Goal: Transaction & Acquisition: Purchase product/service

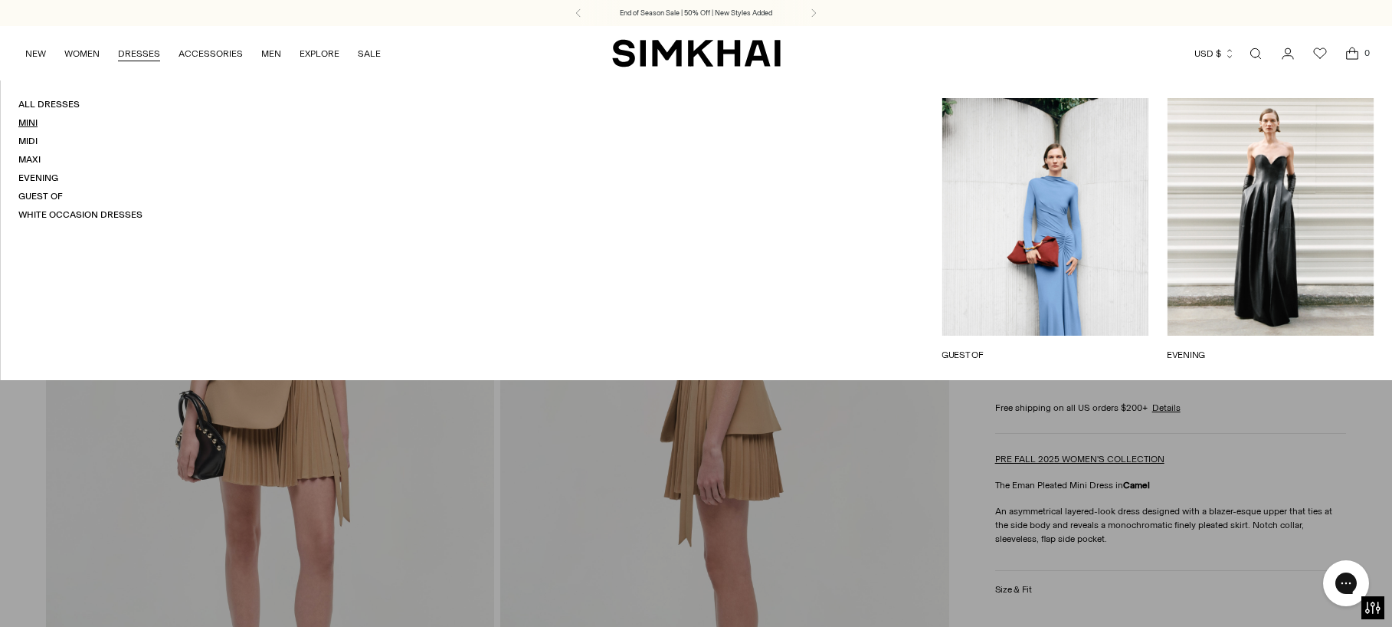
click at [30, 120] on link "Mini" at bounding box center [27, 122] width 19 height 11
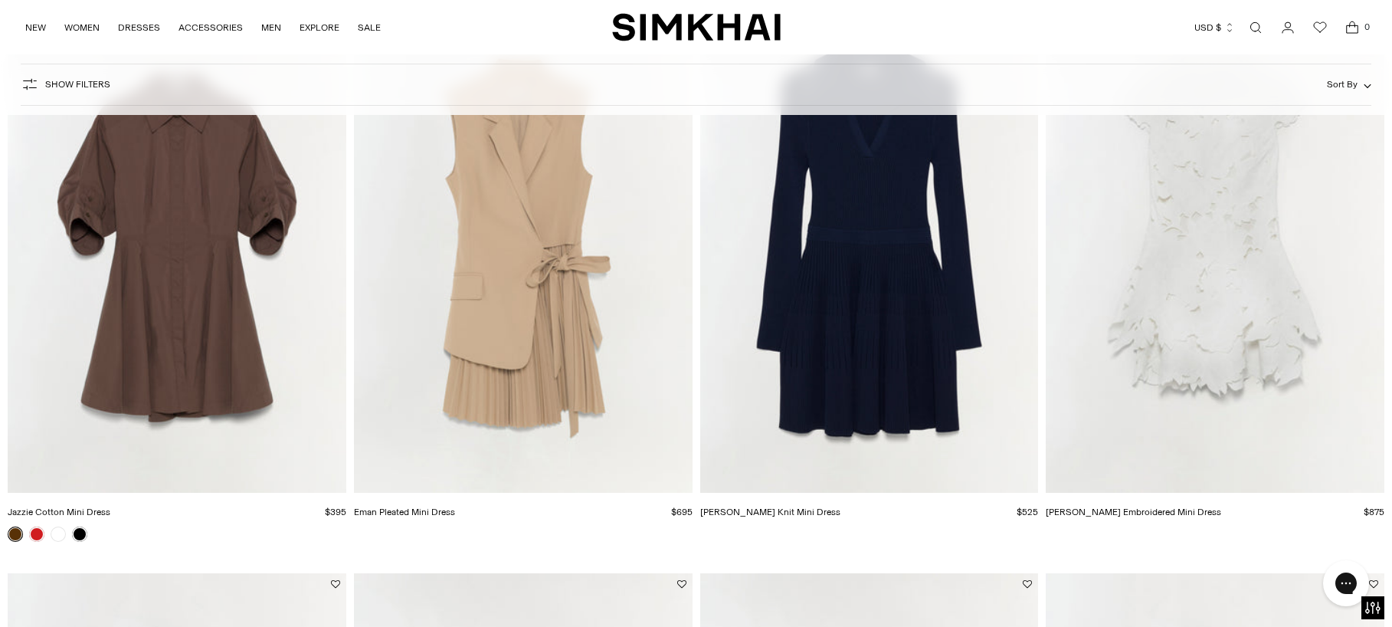
scroll to position [2675, 0]
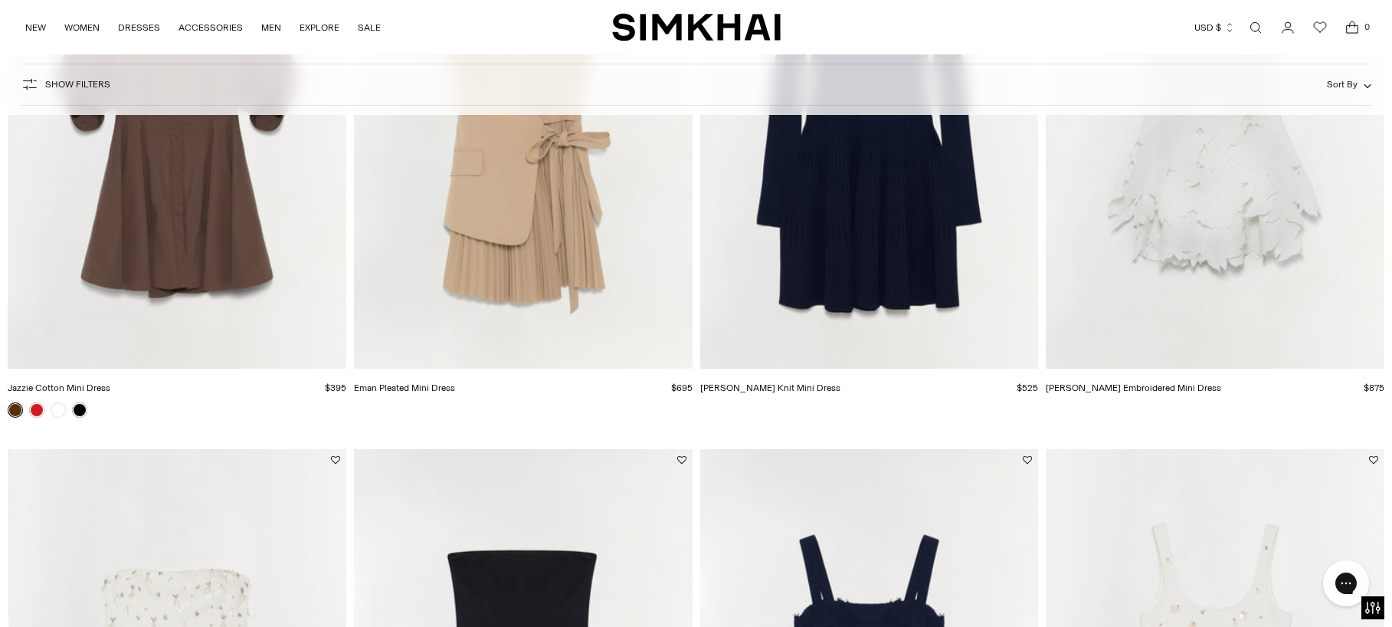
click at [0, 0] on img "Eman Pleated Mini Dress" at bounding box center [0, 0] width 0 height 0
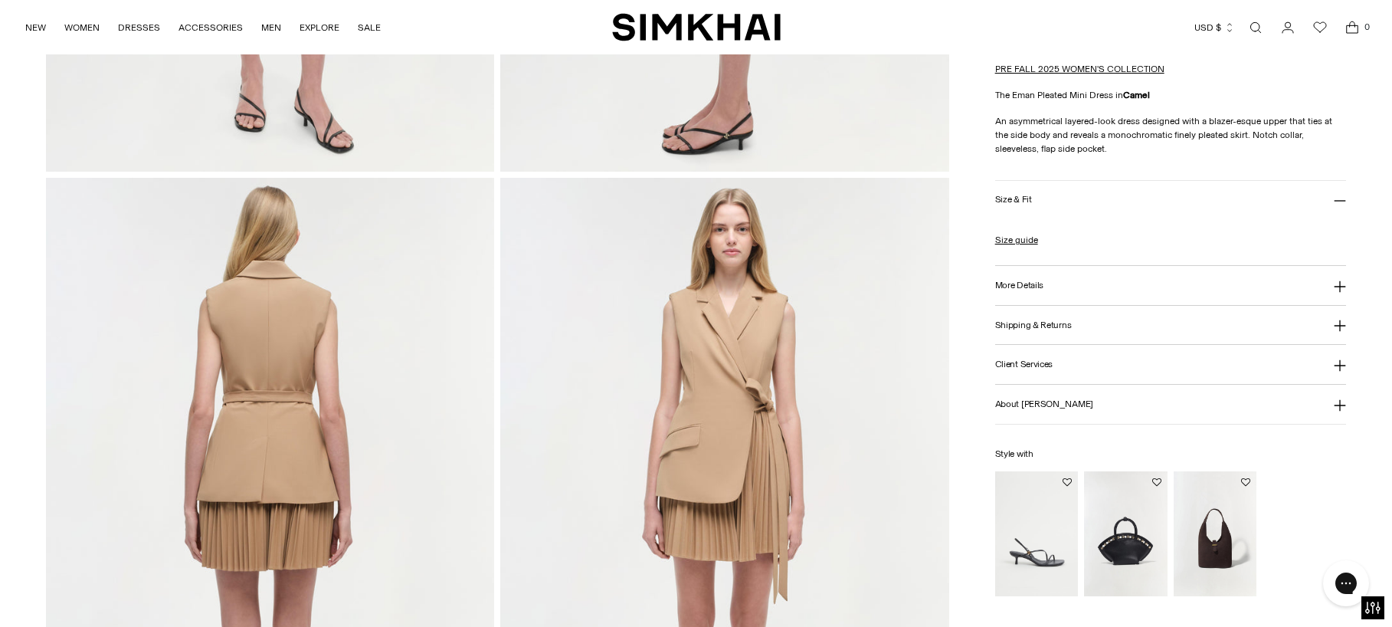
scroll to position [706, 0]
